Goal: Check status: Check status

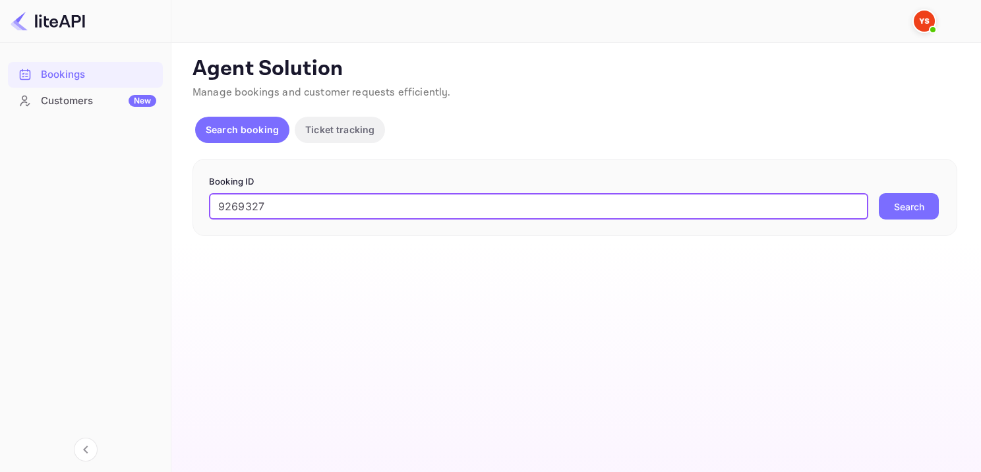
type input "9269327"
click at [886, 202] on button "Search" at bounding box center [909, 206] width 60 height 26
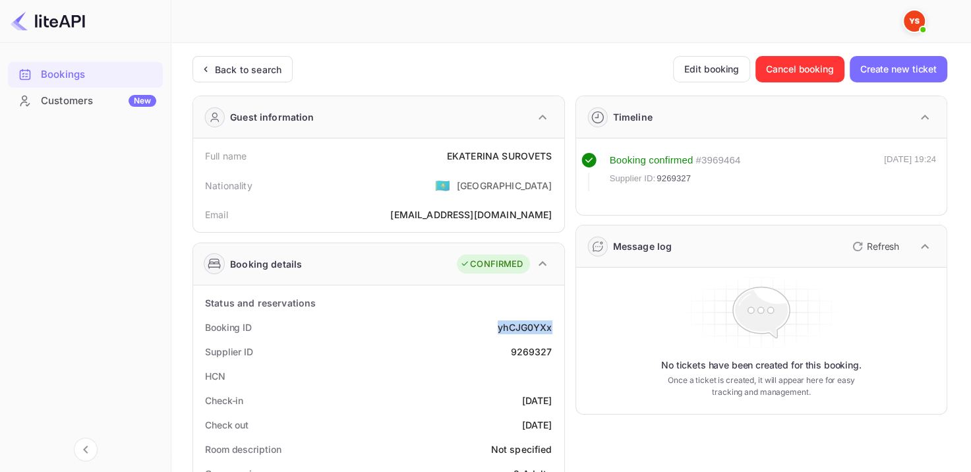
drag, startPoint x: 491, startPoint y: 327, endPoint x: 556, endPoint y: 324, distance: 64.7
click at [556, 324] on div "Booking ID yhCJG0YXx" at bounding box center [378, 327] width 361 height 24
copy div "yhCJG0YXx"
drag, startPoint x: 438, startPoint y: 150, endPoint x: 552, endPoint y: 150, distance: 114.1
click at [552, 150] on div "Full name [PERSON_NAME]" at bounding box center [378, 156] width 361 height 24
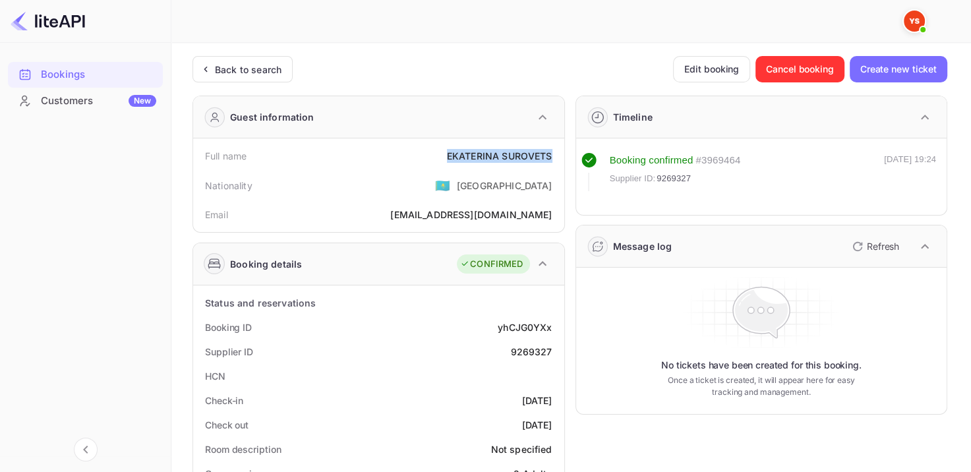
copy div "[PERSON_NAME]"
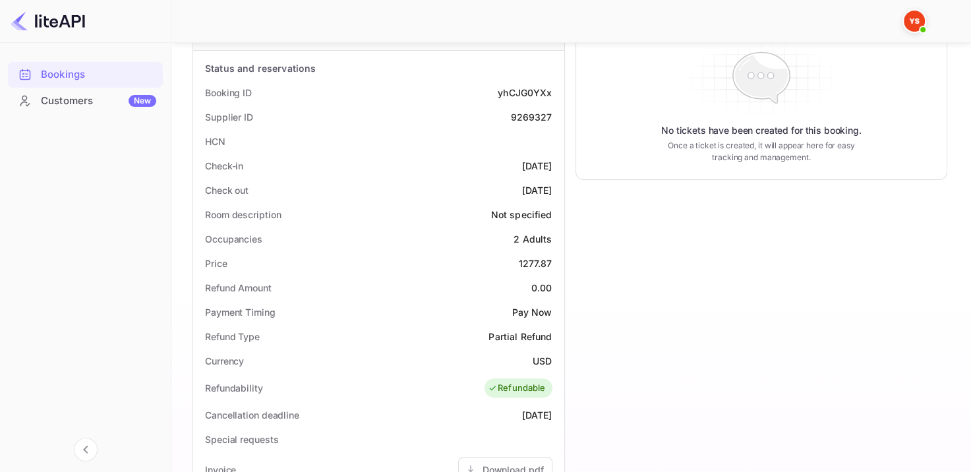
scroll to position [264, 0]
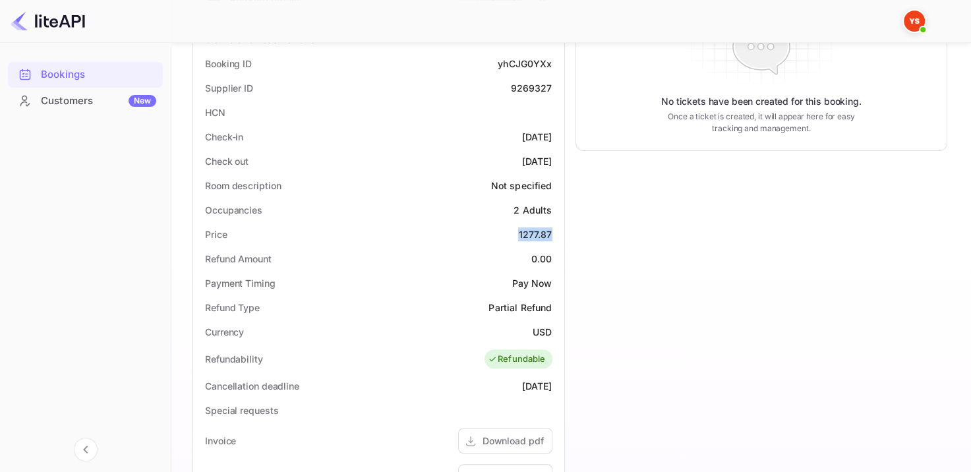
drag, startPoint x: 518, startPoint y: 241, endPoint x: 552, endPoint y: 240, distance: 33.6
click at [552, 240] on div "Price 1277.87" at bounding box center [378, 234] width 361 height 24
copy div "1277.87"
